Goal: Information Seeking & Learning: Learn about a topic

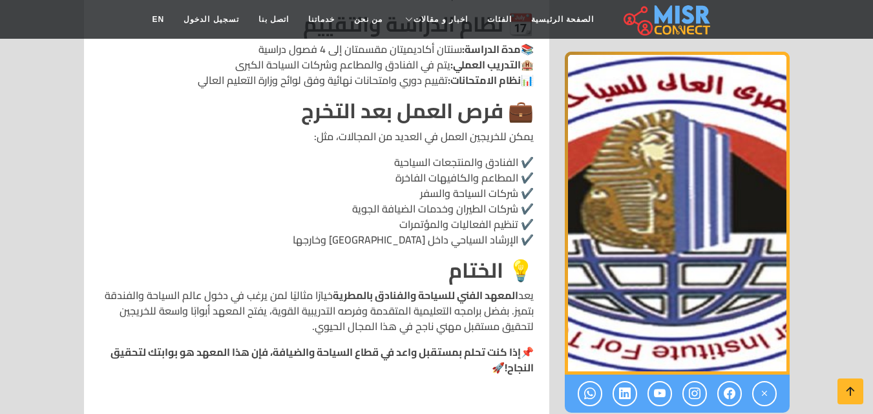
scroll to position [1605, 0]
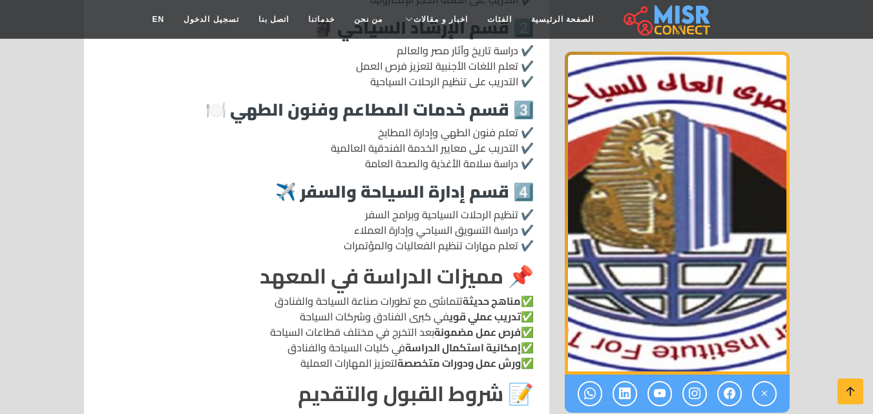
scroll to position [1025, 0]
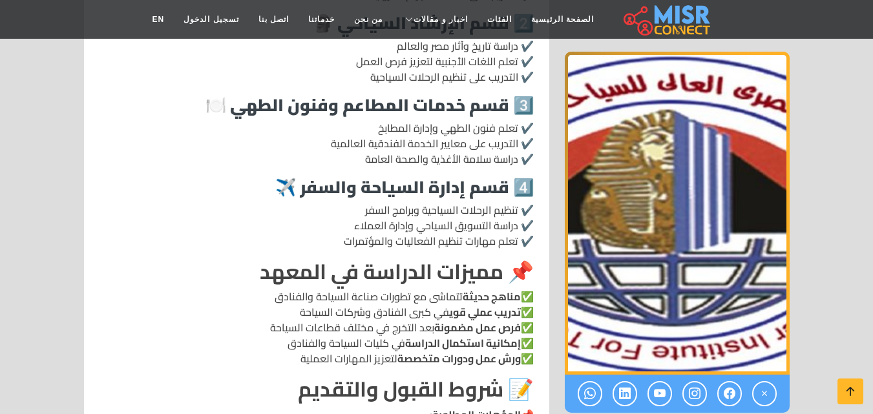
click at [333, 299] on p "✅ مناهج حديثة تتماشى مع تطورات صناعة السياحة والفنادق ✅ تدريب عملي قوي في كبرى …" at bounding box center [317, 328] width 434 height 78
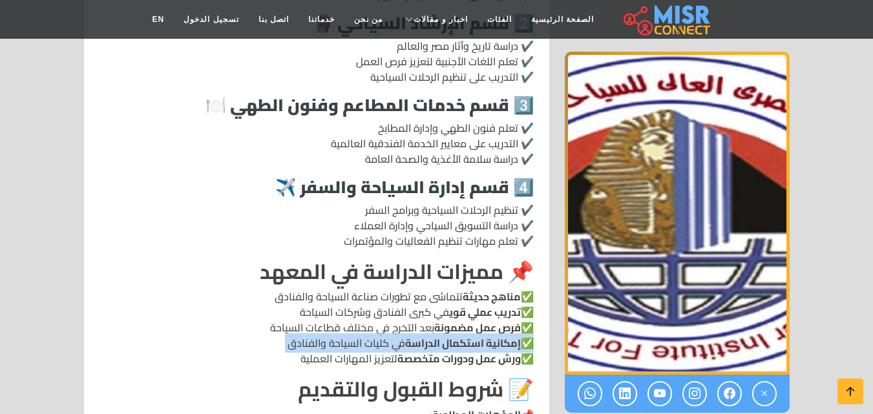
click at [333, 299] on p "✅ مناهج حديثة تتماشى مع تطورات صناعة السياحة والفنادق ✅ تدريب عملي قوي في كبرى …" at bounding box center [317, 328] width 434 height 78
click at [351, 300] on p "✅ مناهج حديثة تتماشى مع تطورات صناعة السياحة والفنادق ✅ تدريب عملي قوي في كبرى …" at bounding box center [317, 328] width 434 height 78
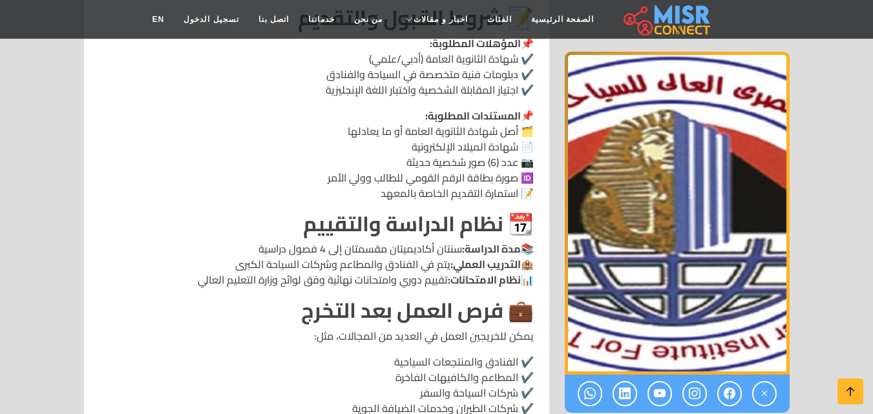
scroll to position [1369, 0]
